Goal: Task Accomplishment & Management: Complete application form

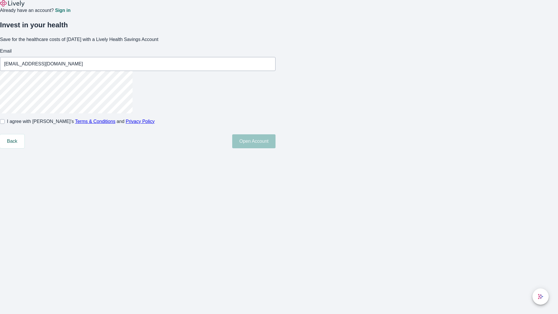
click at [5, 124] on input "I agree with Lively’s Terms & Conditions and Privacy Policy" at bounding box center [2, 121] width 5 height 5
checkbox input "true"
click at [275, 148] on button "Open Account" at bounding box center [253, 141] width 43 height 14
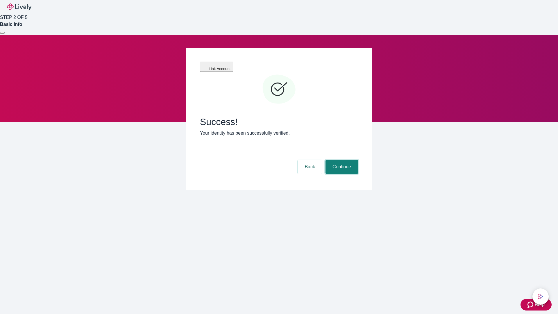
click at [341, 160] on button "Continue" at bounding box center [341, 167] width 33 height 14
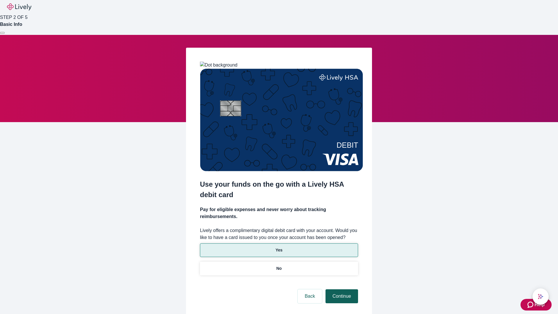
click at [279, 247] on p "Yes" at bounding box center [278, 250] width 7 height 6
click at [341, 289] on button "Continue" at bounding box center [341, 296] width 33 height 14
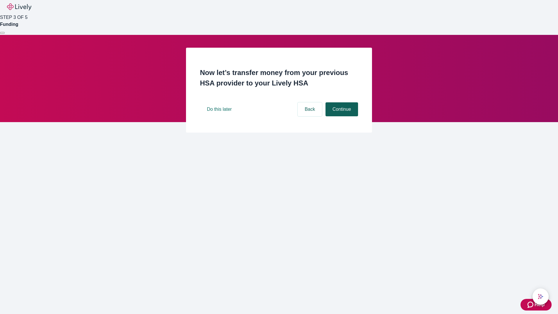
click at [341, 116] on button "Continue" at bounding box center [341, 109] width 33 height 14
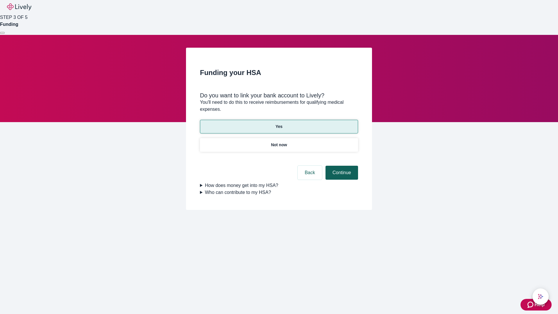
click at [341, 166] on button "Continue" at bounding box center [341, 173] width 33 height 14
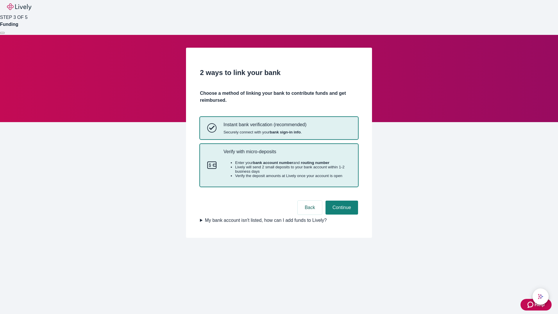
click at [287, 154] on p "Verify with micro-deposits" at bounding box center [286, 152] width 127 height 6
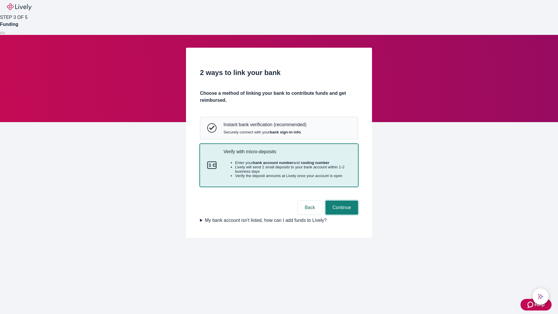
click at [341, 214] on button "Continue" at bounding box center [341, 207] width 33 height 14
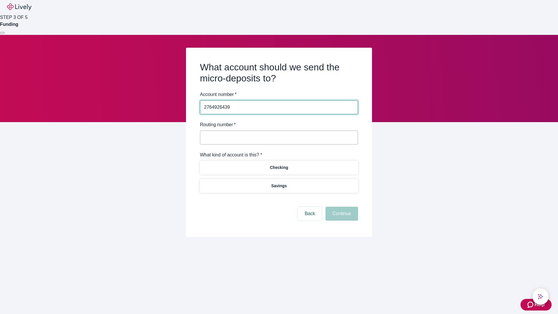
type input "2764926439"
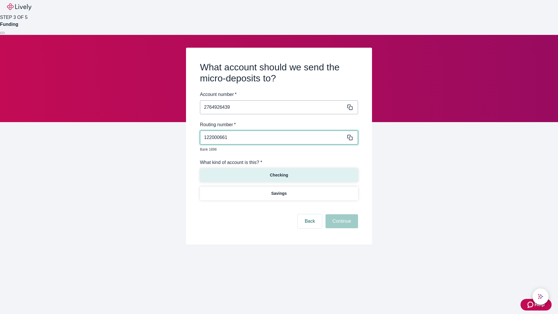
type input "122000661"
click at [279, 172] on p "Checking" at bounding box center [279, 175] width 18 height 6
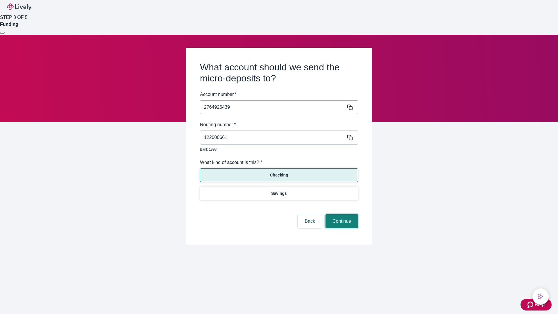
click at [341, 214] on button "Continue" at bounding box center [341, 221] width 33 height 14
